Goal: Transaction & Acquisition: Purchase product/service

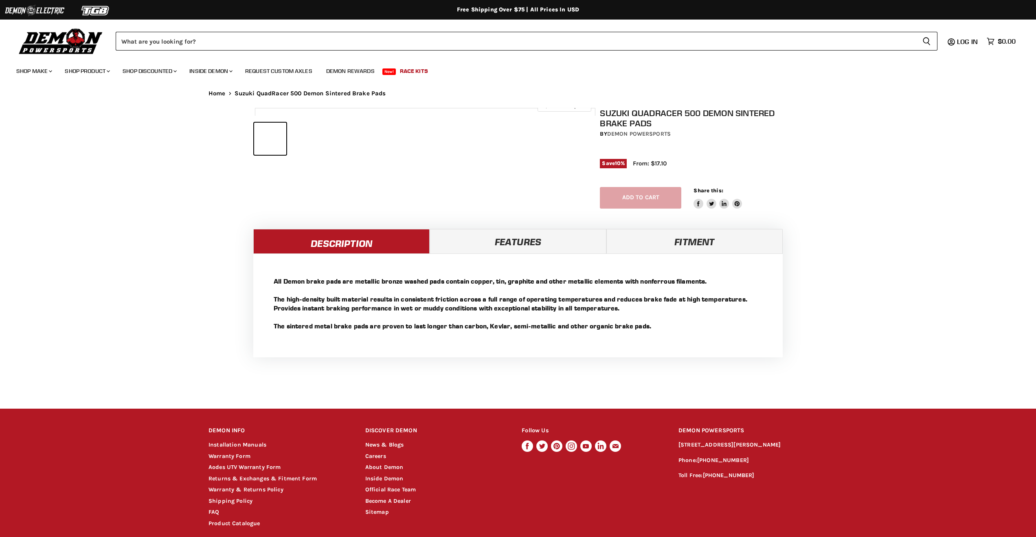
select select "******"
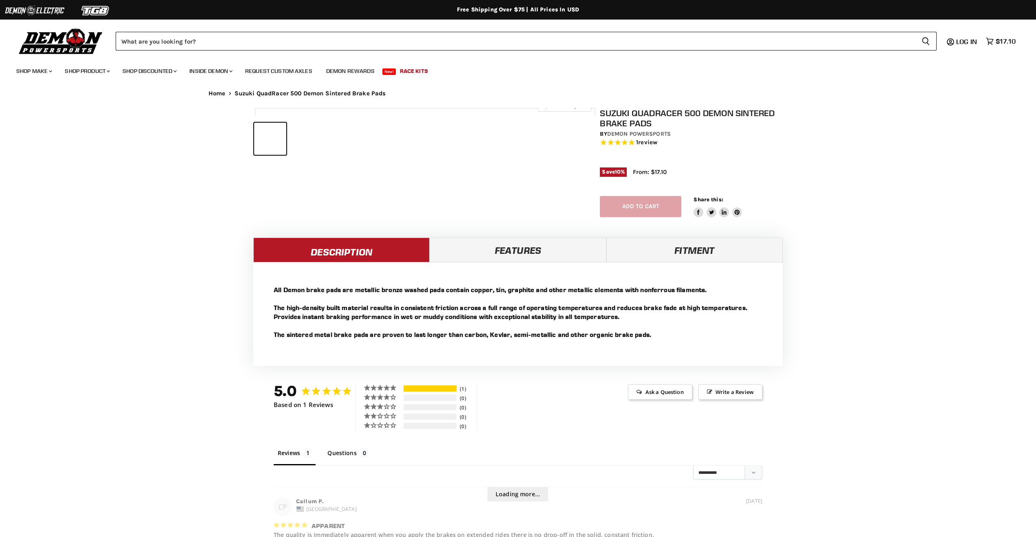
select select "******"
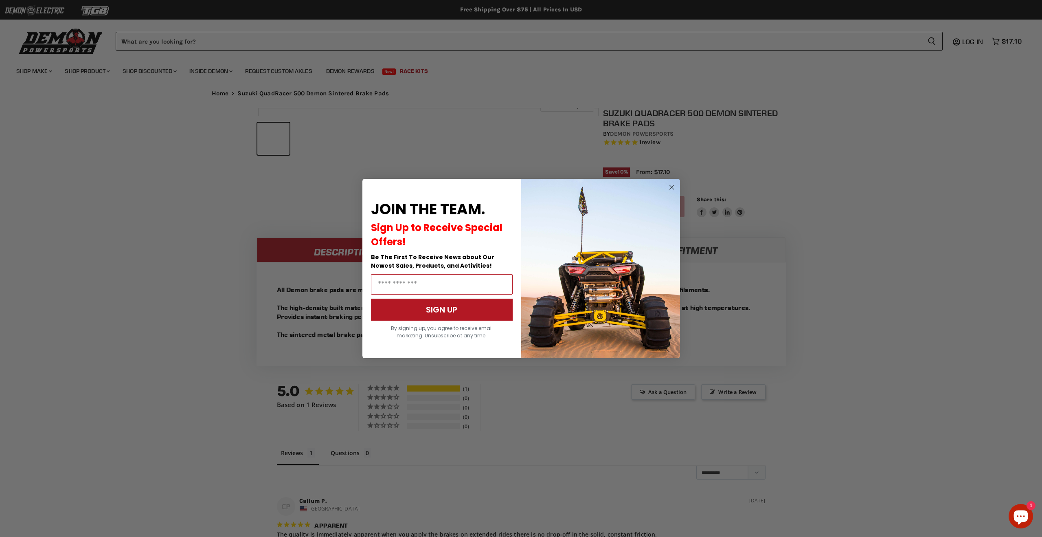
scroll to position [283, 0]
